Goal: Information Seeking & Learning: Learn about a topic

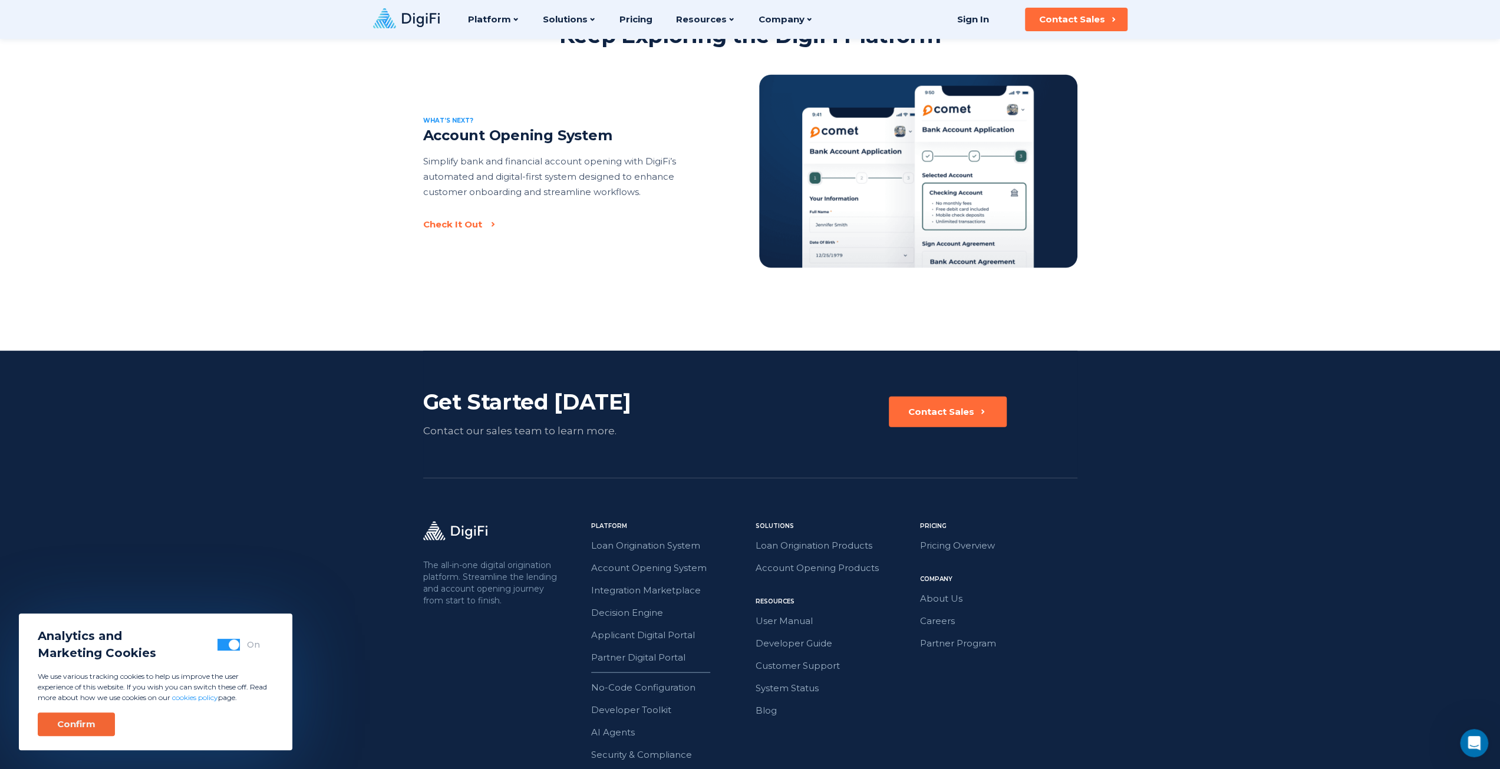
scroll to position [2424, 0]
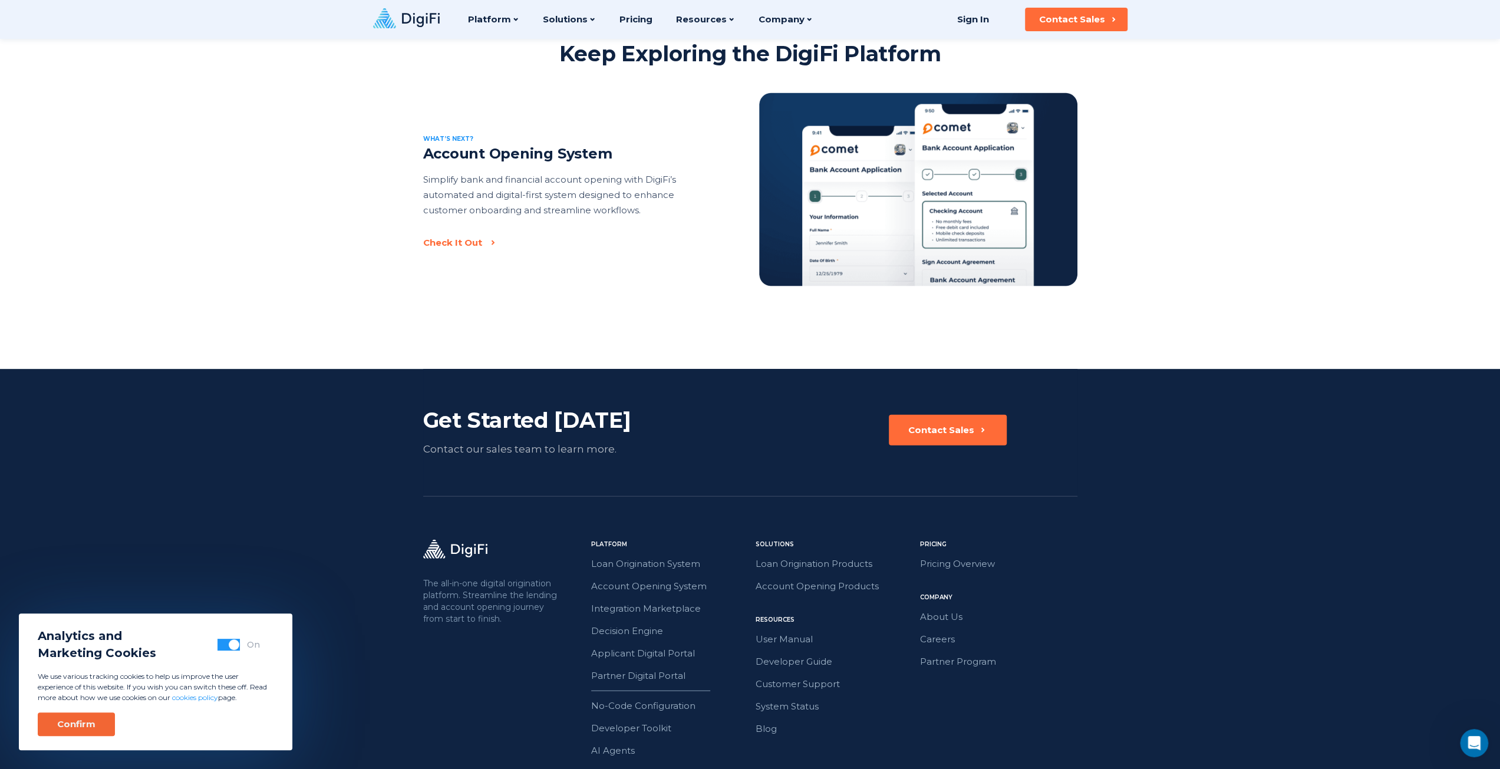
click at [60, 726] on div "Confirm" at bounding box center [76, 724] width 38 height 12
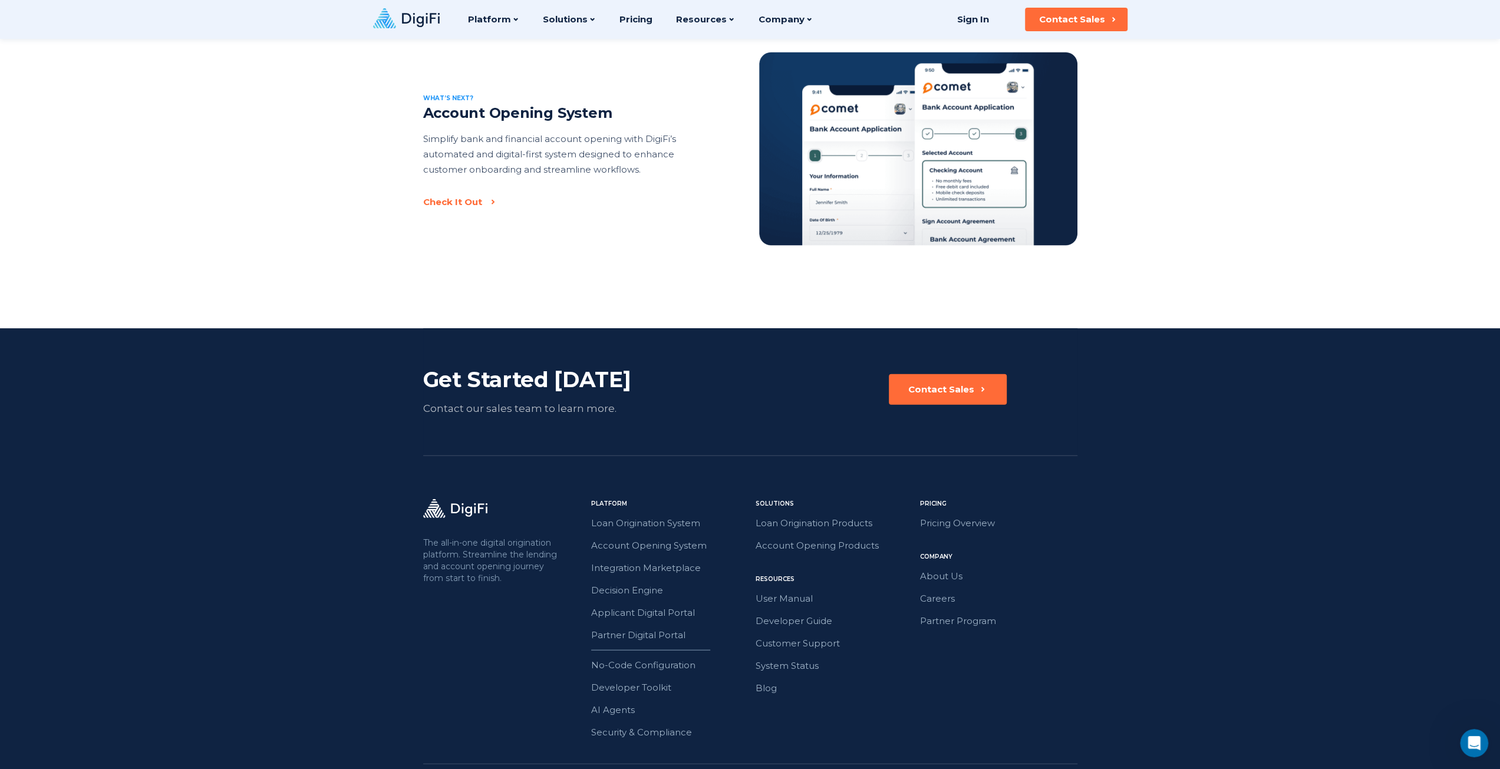
scroll to position [2483, 0]
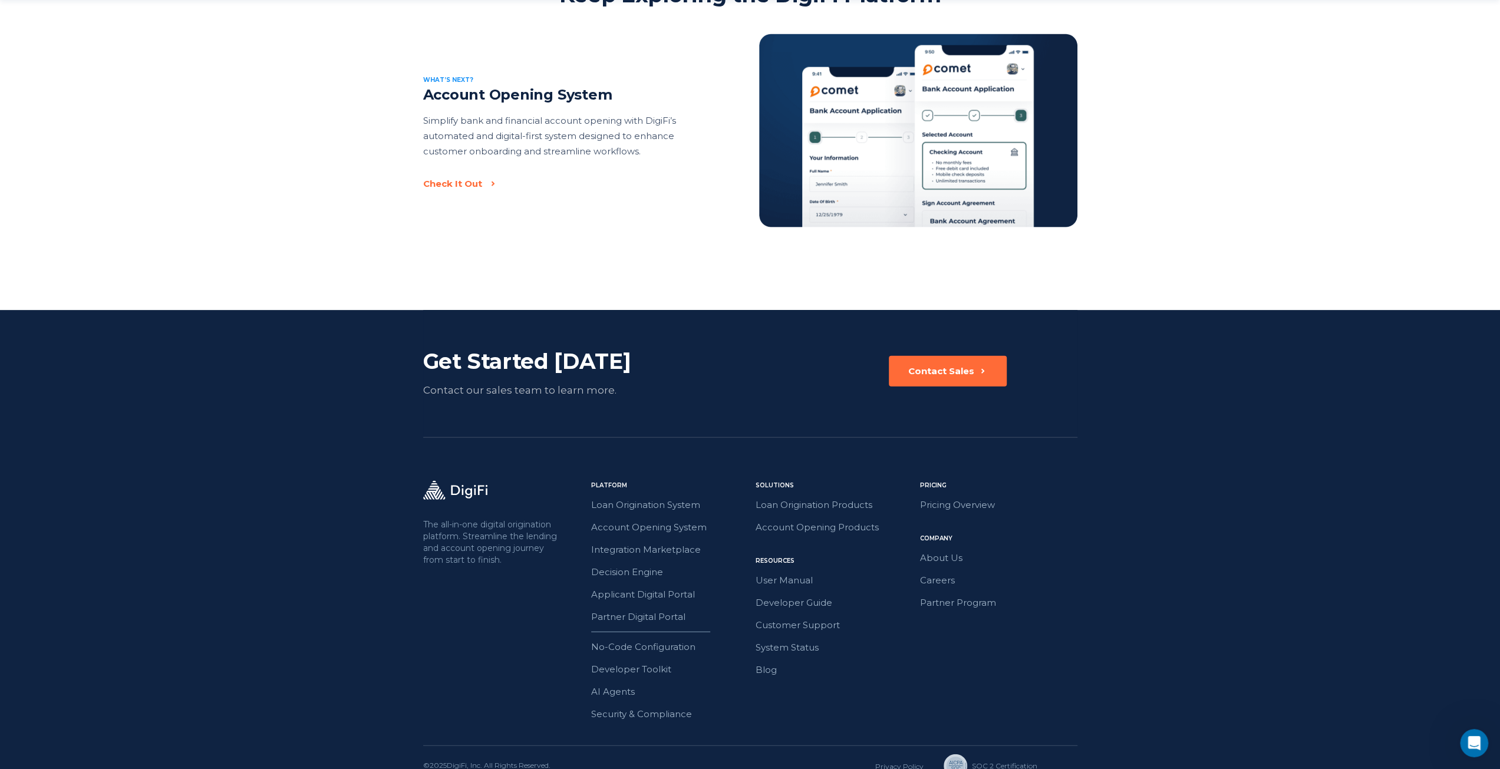
click at [463, 481] on icon at bounding box center [455, 490] width 64 height 19
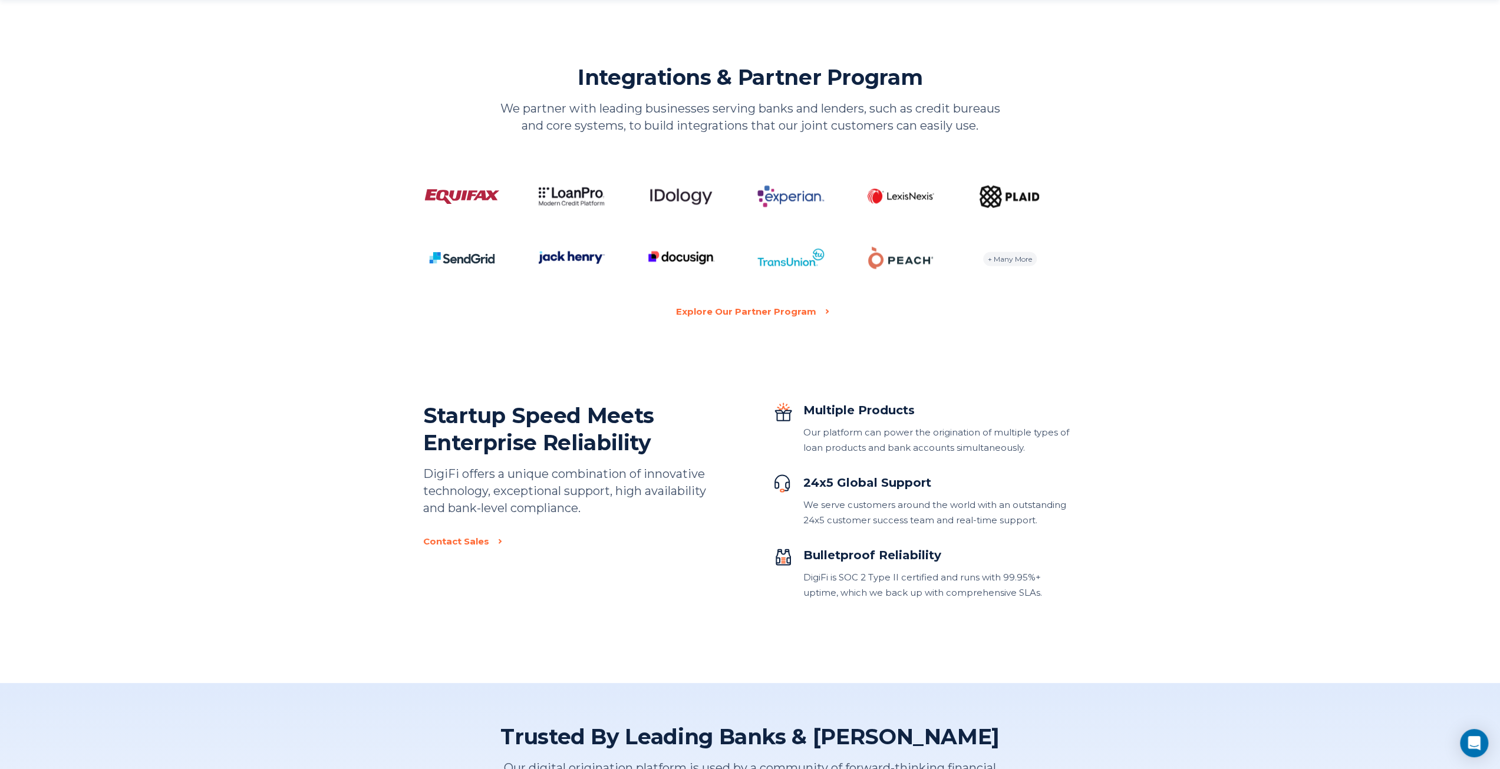
scroll to position [2299, 0]
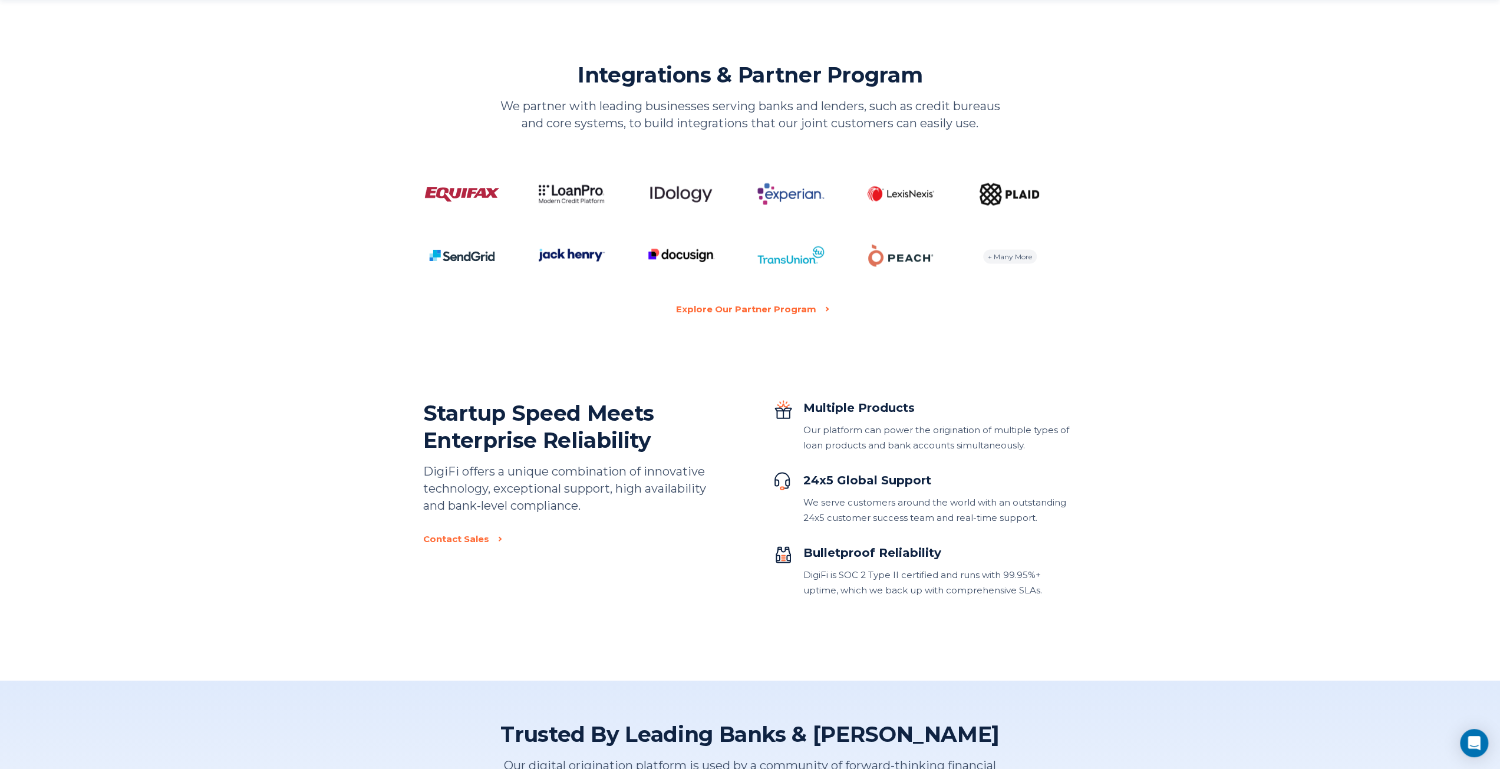
click at [1004, 256] on div "+ Many More" at bounding box center [1010, 257] width 54 height 14
click at [782, 312] on div "Explore Our Partner Program" at bounding box center [743, 309] width 140 height 15
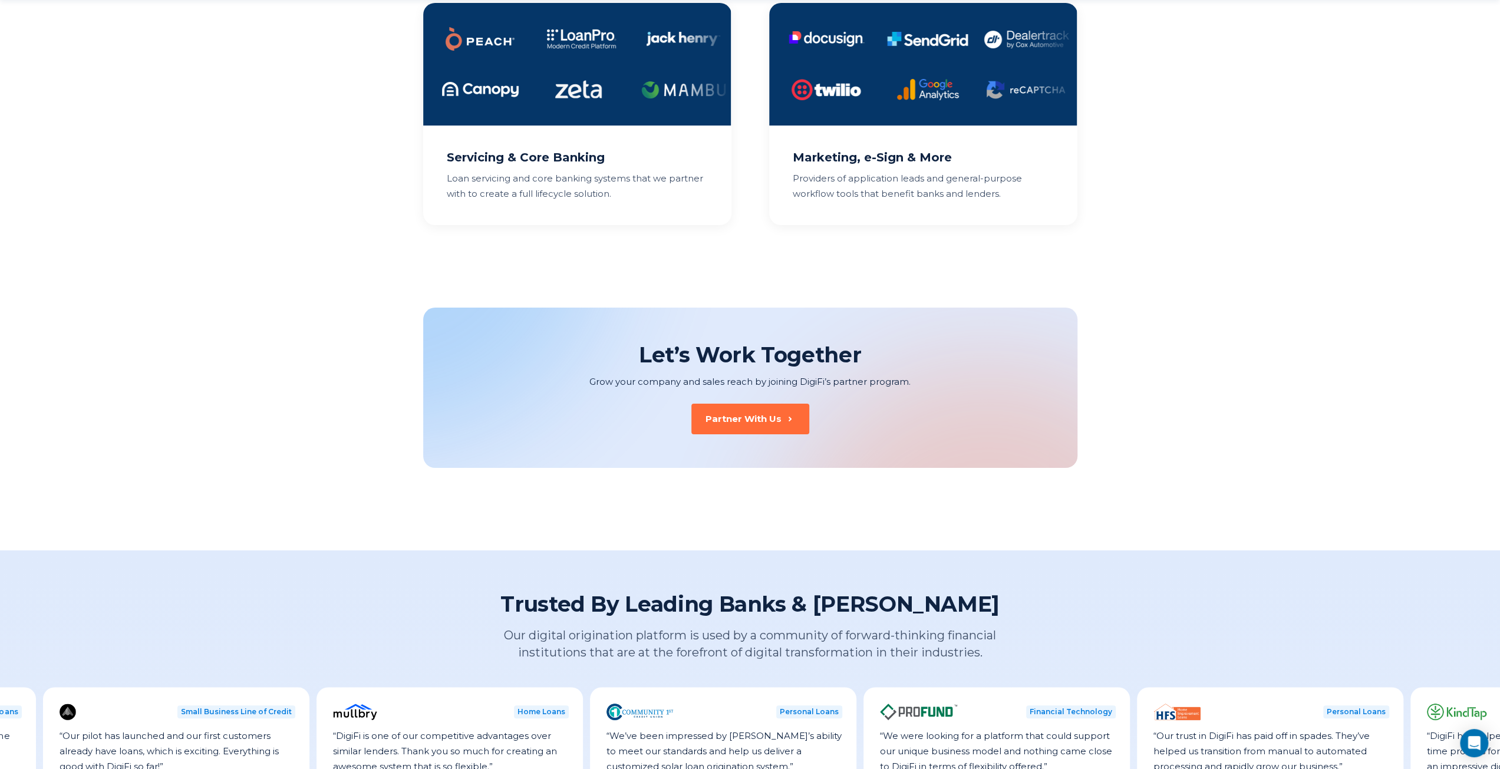
scroll to position [1713, 0]
